Goal: Information Seeking & Learning: Learn about a topic

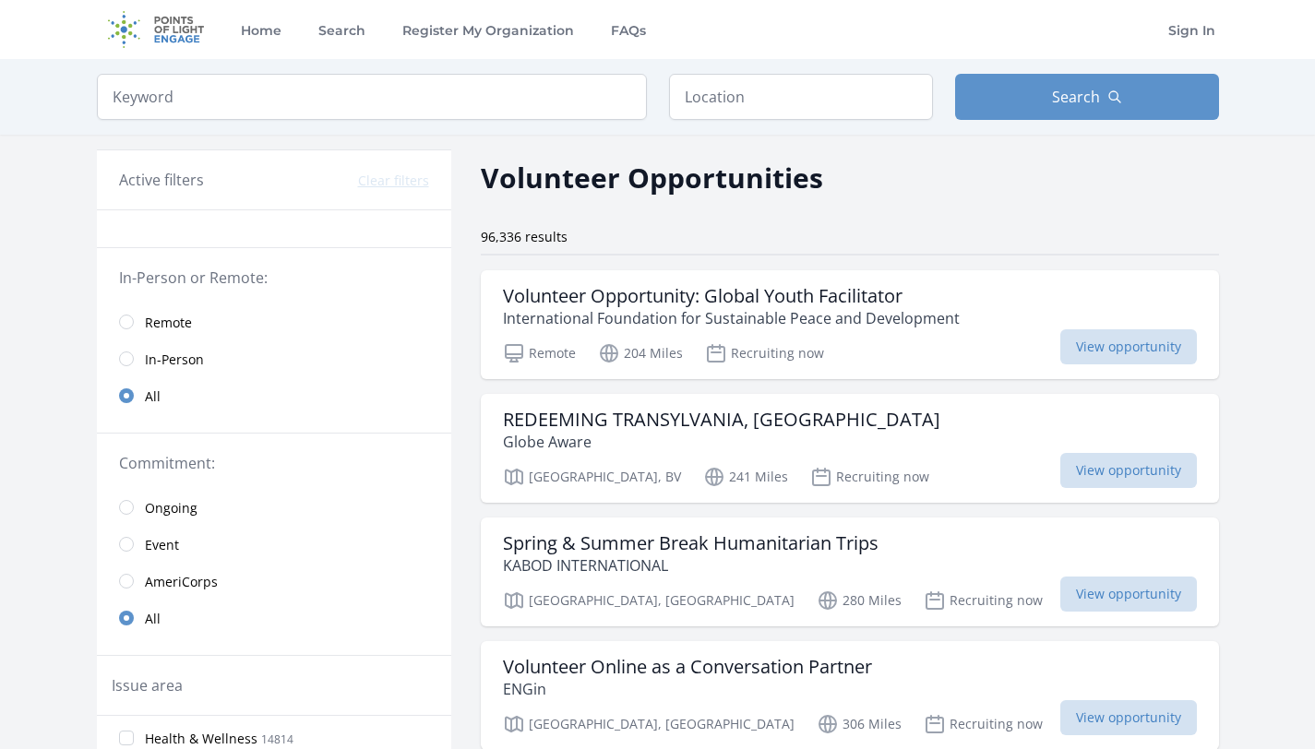
click at [174, 322] on span "Remote" at bounding box center [168, 323] width 47 height 18
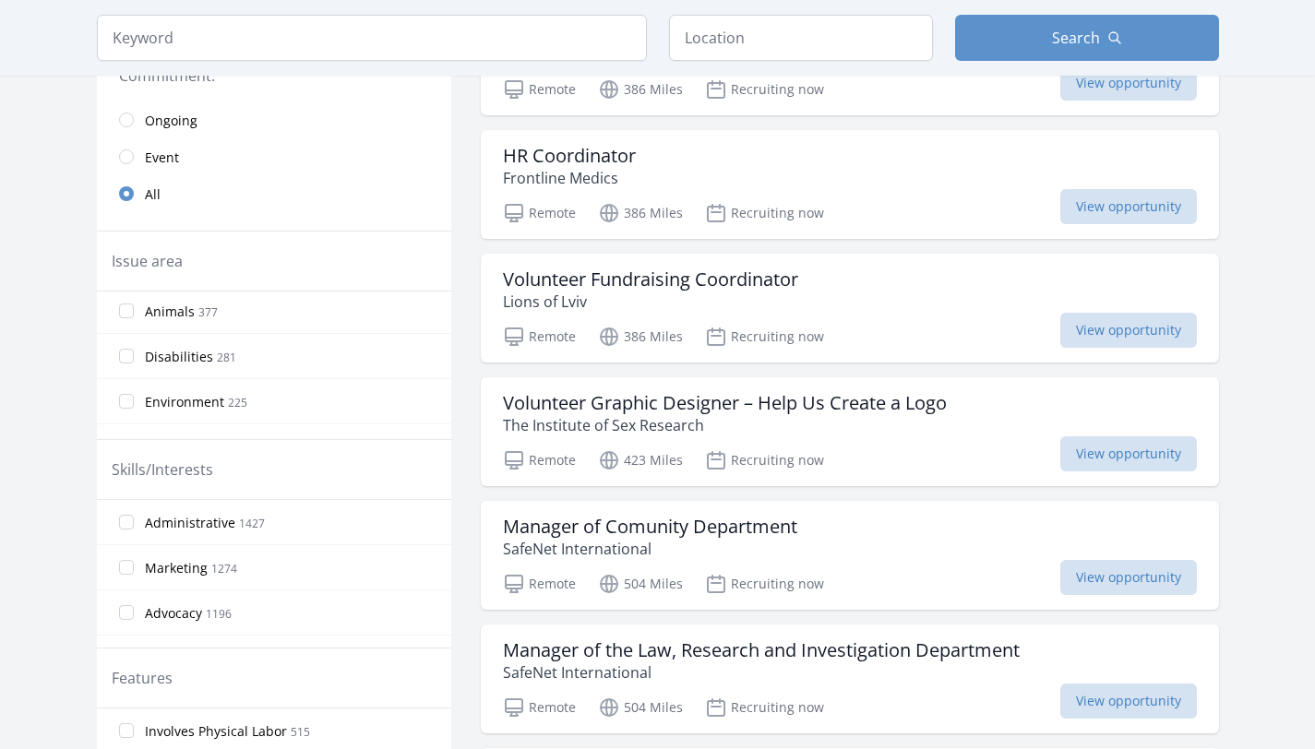
scroll to position [357, 0]
click at [129, 318] on input "Animals 377" at bounding box center [126, 318] width 15 height 15
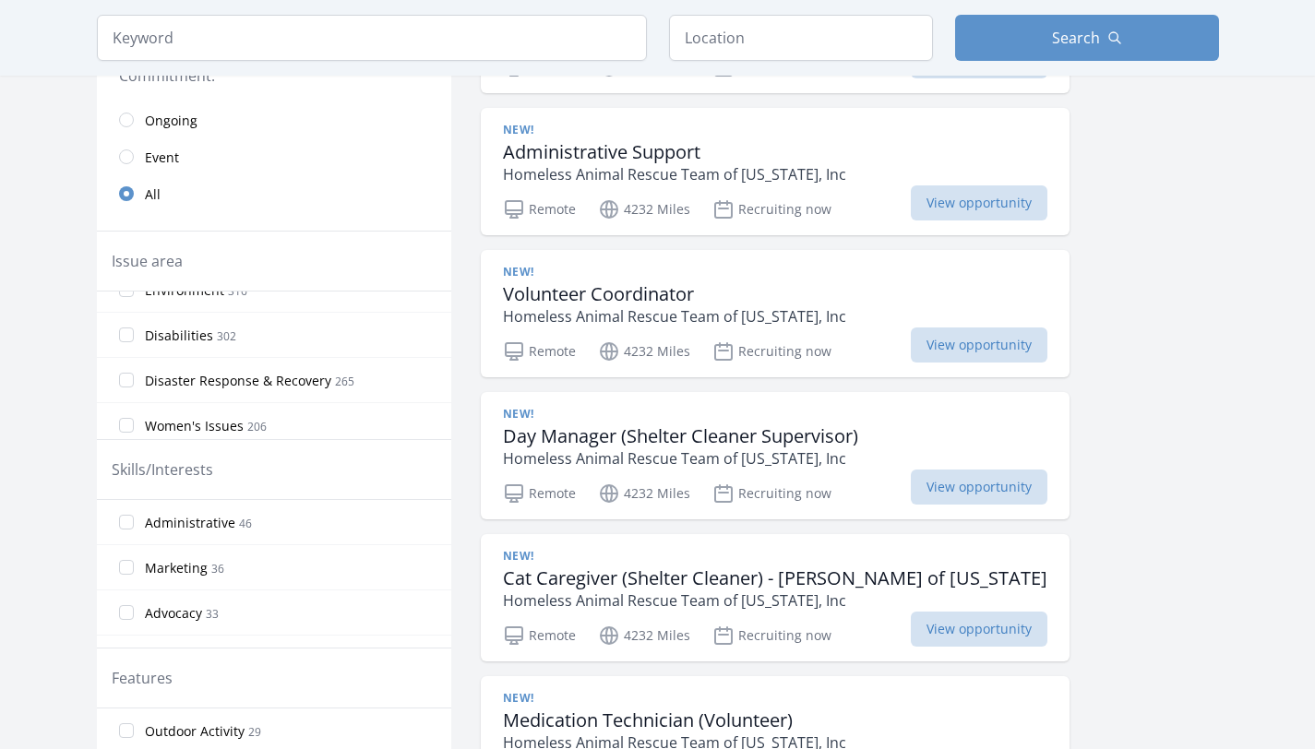
scroll to position [451, 0]
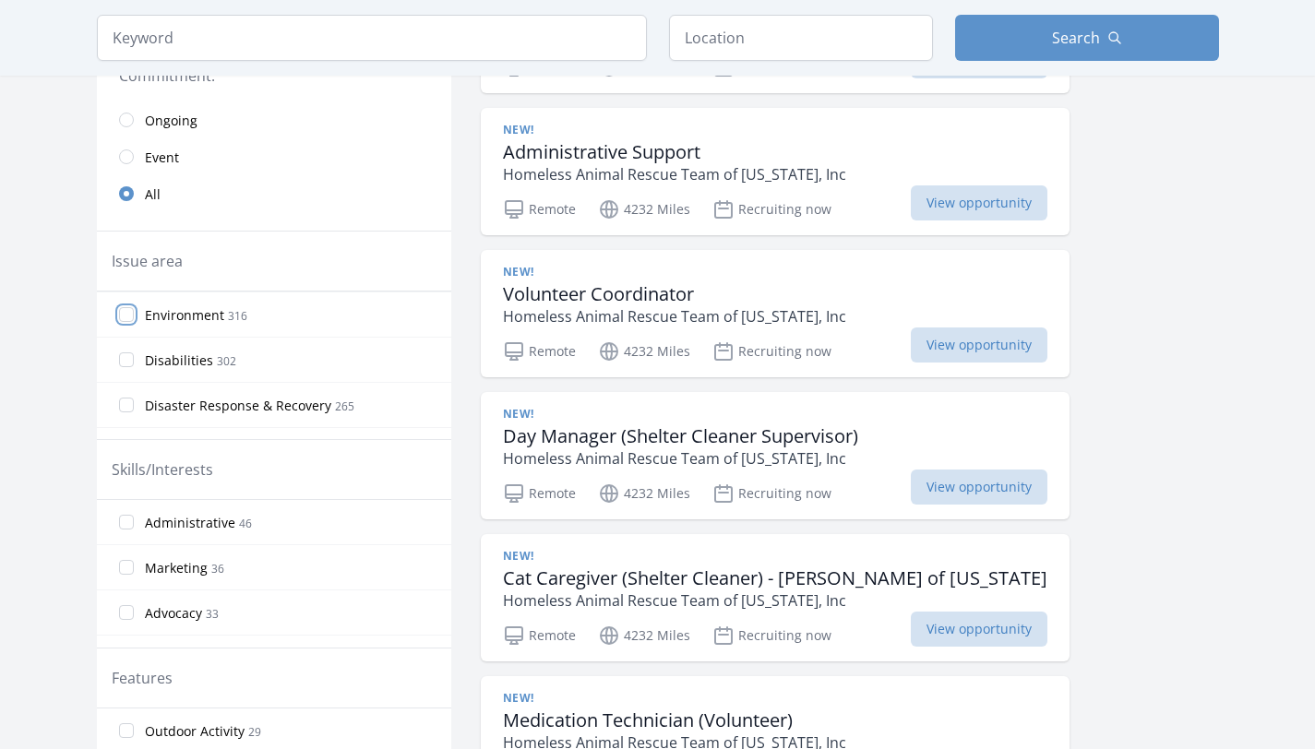
click at [123, 313] on input "Environment 316" at bounding box center [126, 314] width 15 height 15
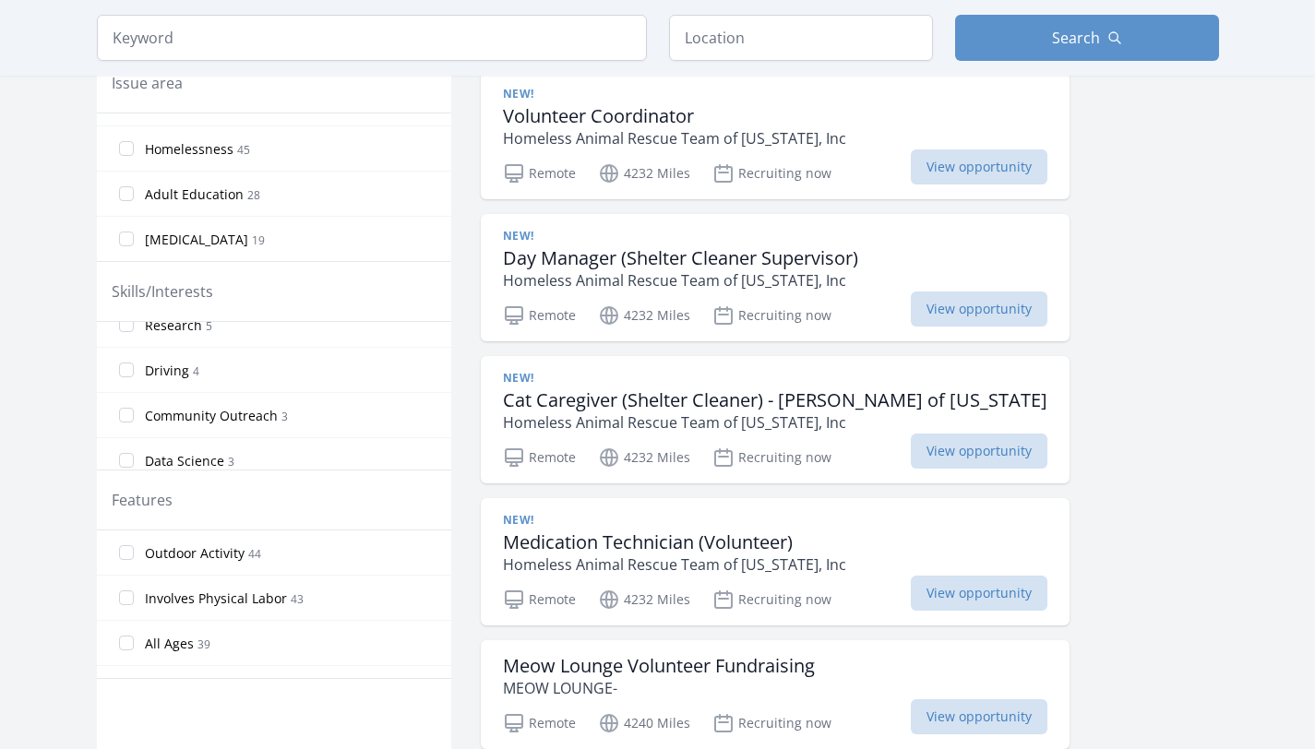
scroll to position [1155, 0]
click at [125, 366] on input "Research 5" at bounding box center [126, 364] width 15 height 15
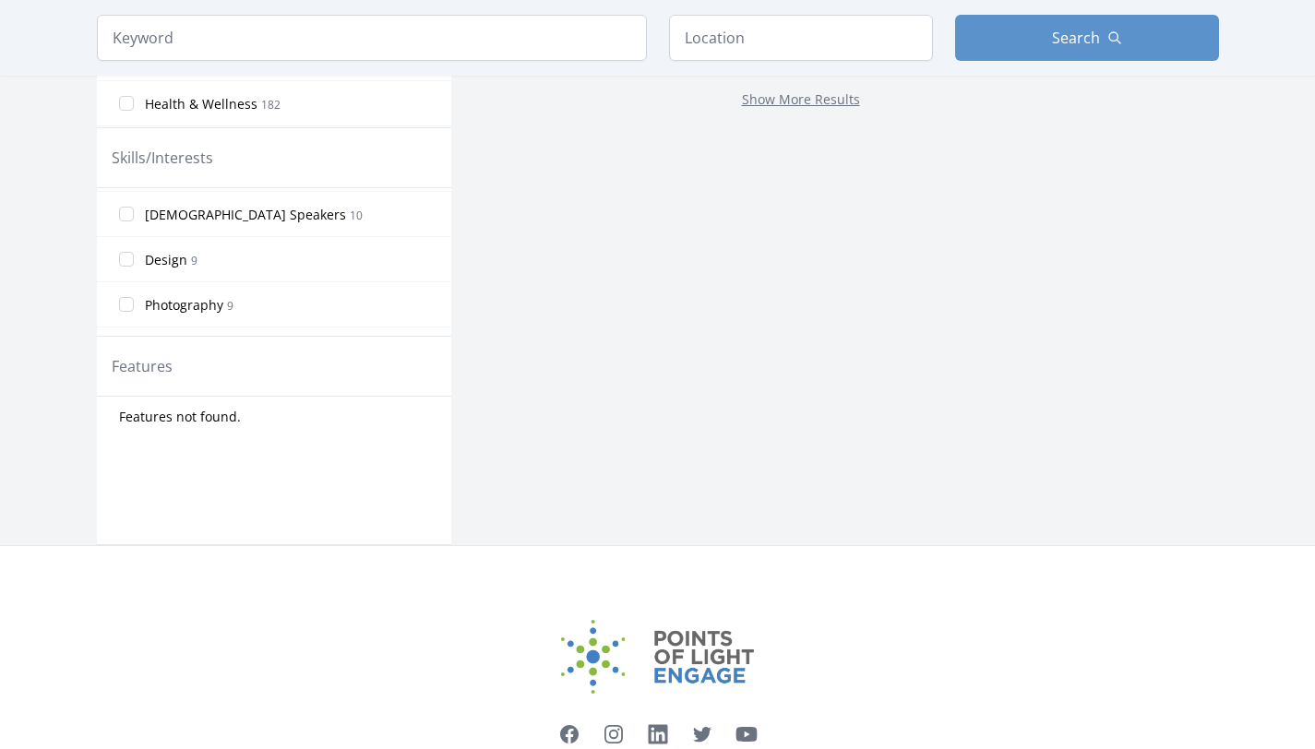
scroll to position [939, 0]
click at [127, 263] on input "Design 9" at bounding box center [126, 266] width 15 height 15
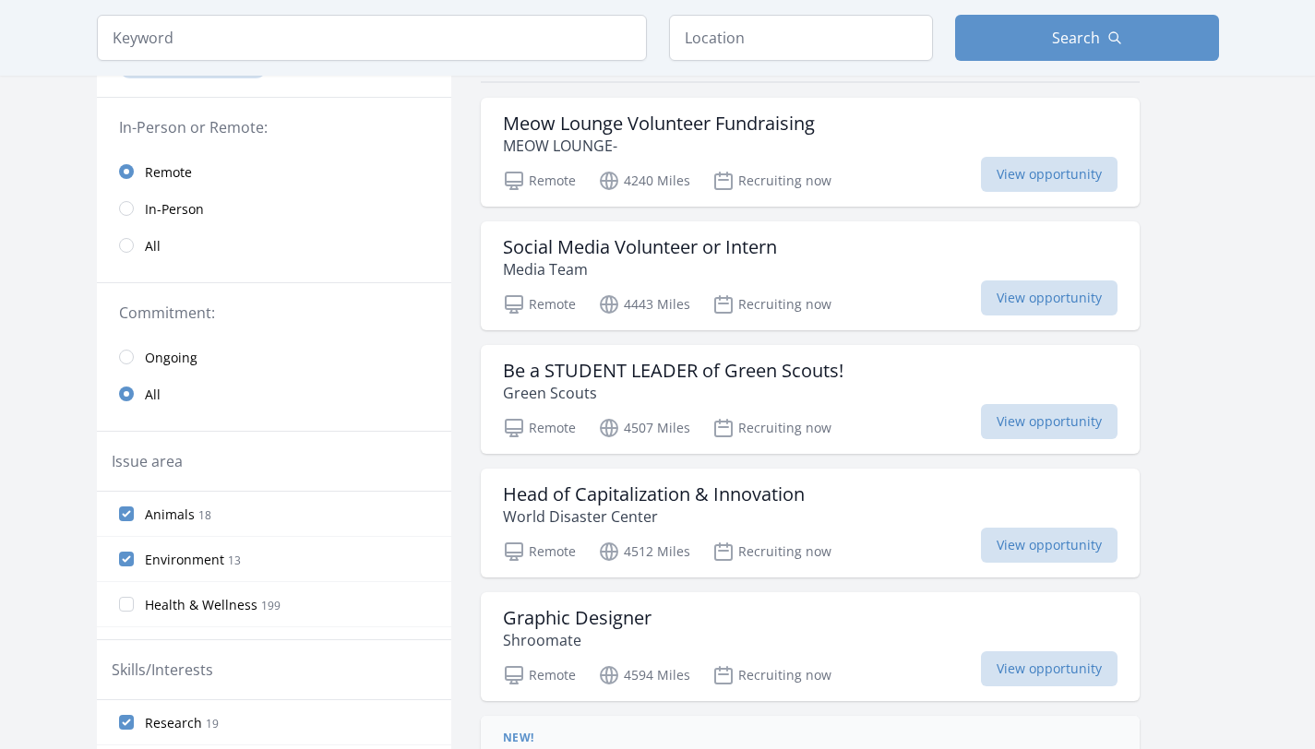
scroll to position [0, 0]
